Goal: Task Accomplishment & Management: Use online tool/utility

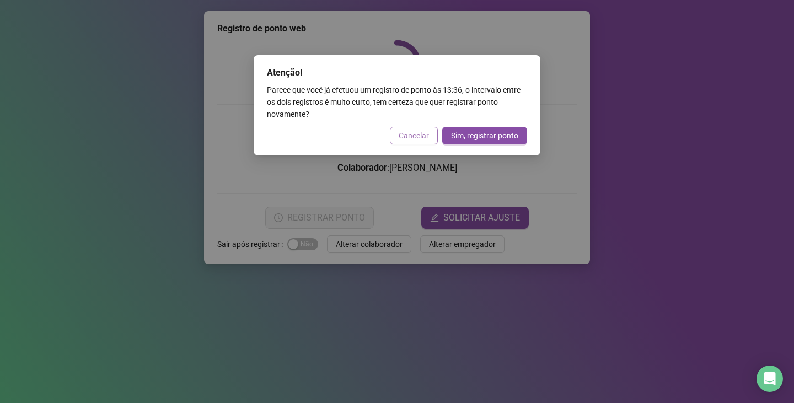
click at [420, 135] on span "Cancelar" at bounding box center [414, 136] width 30 height 12
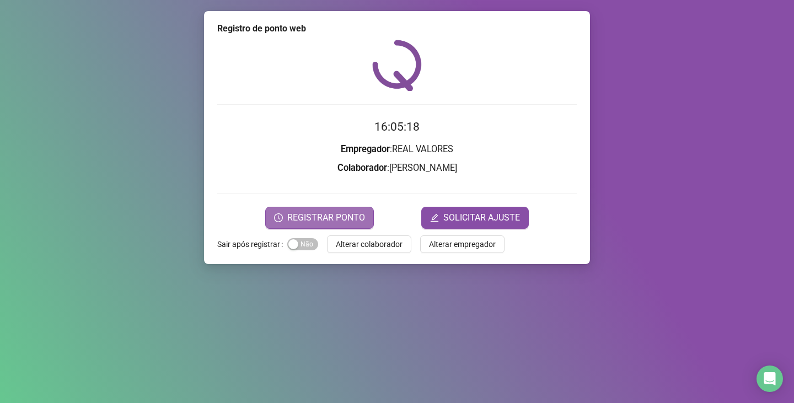
click at [347, 222] on span "REGISTRAR PONTO" at bounding box center [326, 217] width 78 height 13
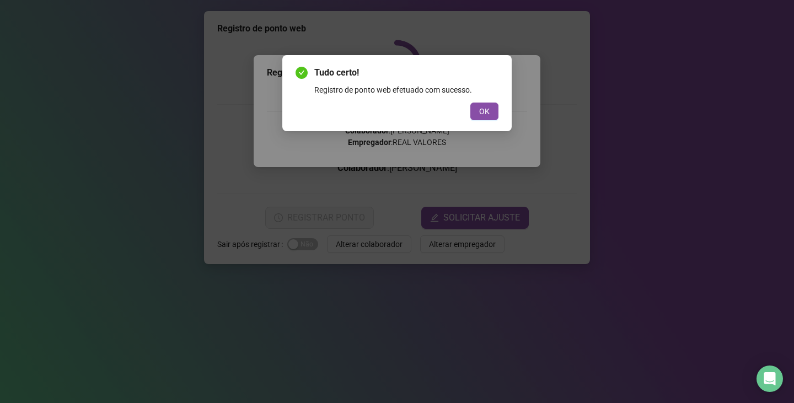
click at [487, 121] on div "Tudo certo! Registro de ponto web efetuado com sucesso. OK" at bounding box center [396, 93] width 229 height 76
drag, startPoint x: 489, startPoint y: 115, endPoint x: 444, endPoint y: 136, distance: 49.4
click at [489, 115] on span "OK" at bounding box center [484, 111] width 10 height 12
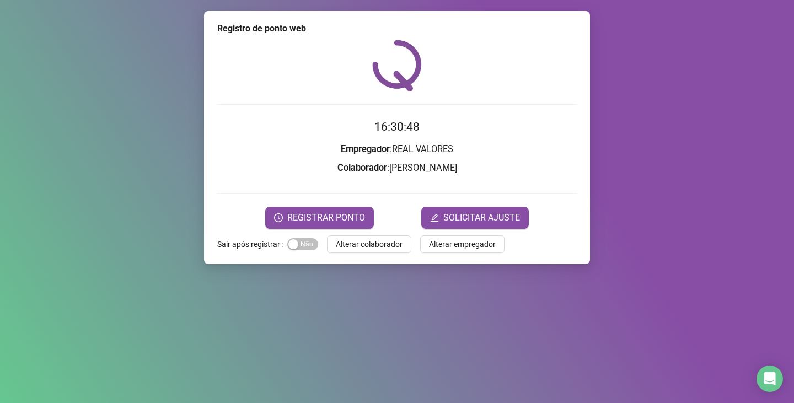
click at [315, 202] on form "16:30:48 Empregador : REAL VALORES Colaborador : [PERSON_NAME] REINADO REGISTRA…" at bounding box center [397, 173] width 360 height 110
click at [323, 212] on span "REGISTRAR PONTO" at bounding box center [326, 217] width 78 height 13
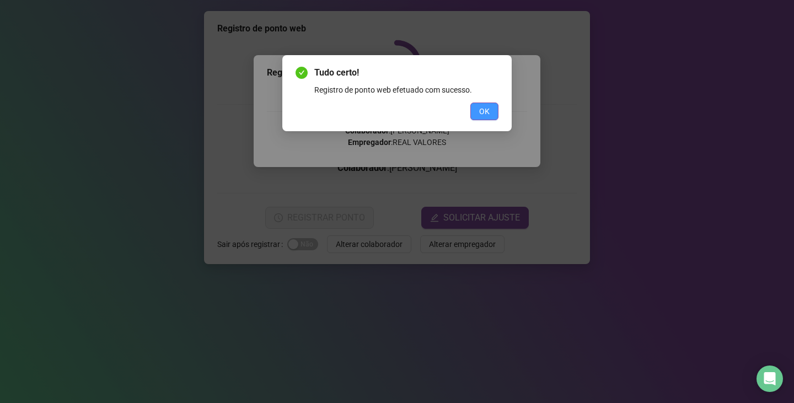
click at [479, 105] on button "OK" at bounding box center [485, 112] width 28 height 18
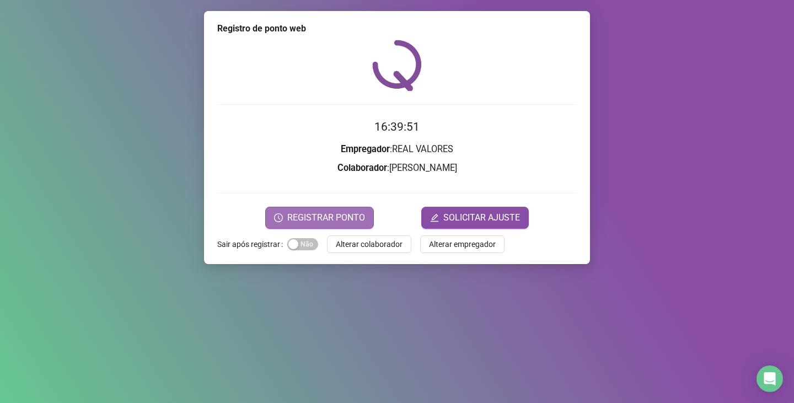
click at [295, 221] on span "REGISTRAR PONTO" at bounding box center [326, 217] width 78 height 13
